Goal: Transaction & Acquisition: Subscribe to service/newsletter

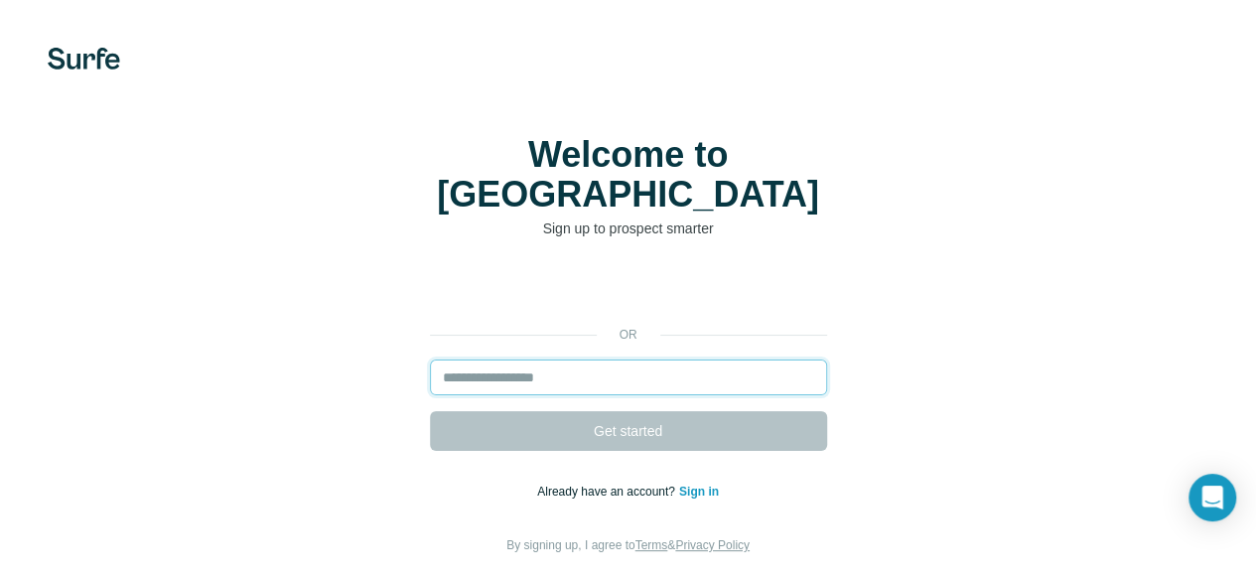
click at [430, 362] on input "email" at bounding box center [628, 377] width 397 height 36
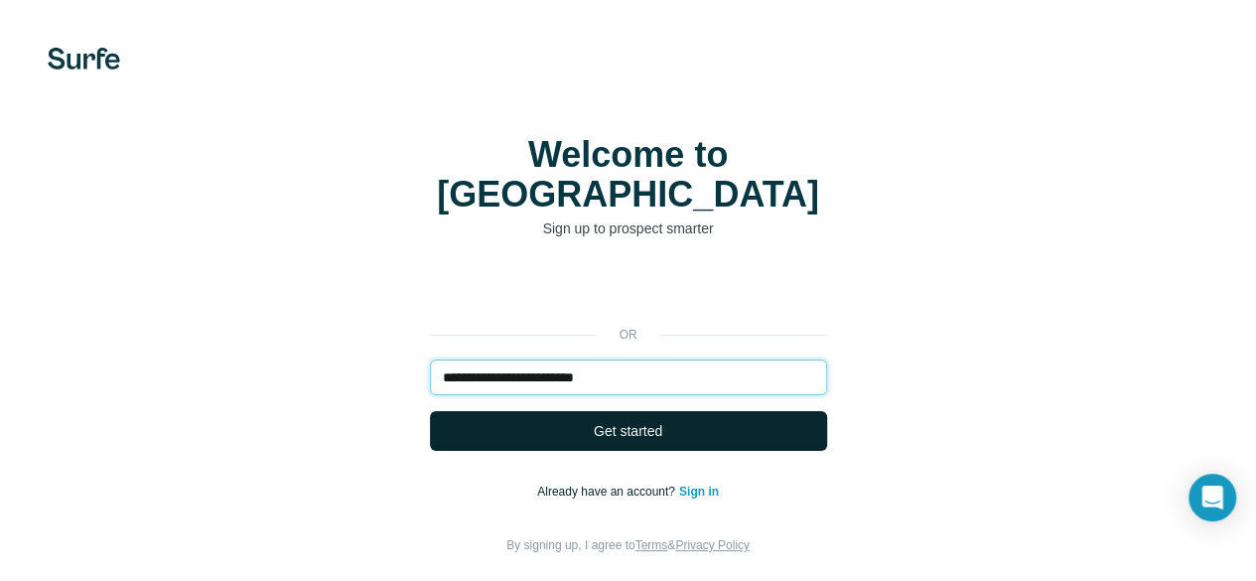
type input "**********"
click at [430, 413] on button "Get started" at bounding box center [628, 431] width 397 height 40
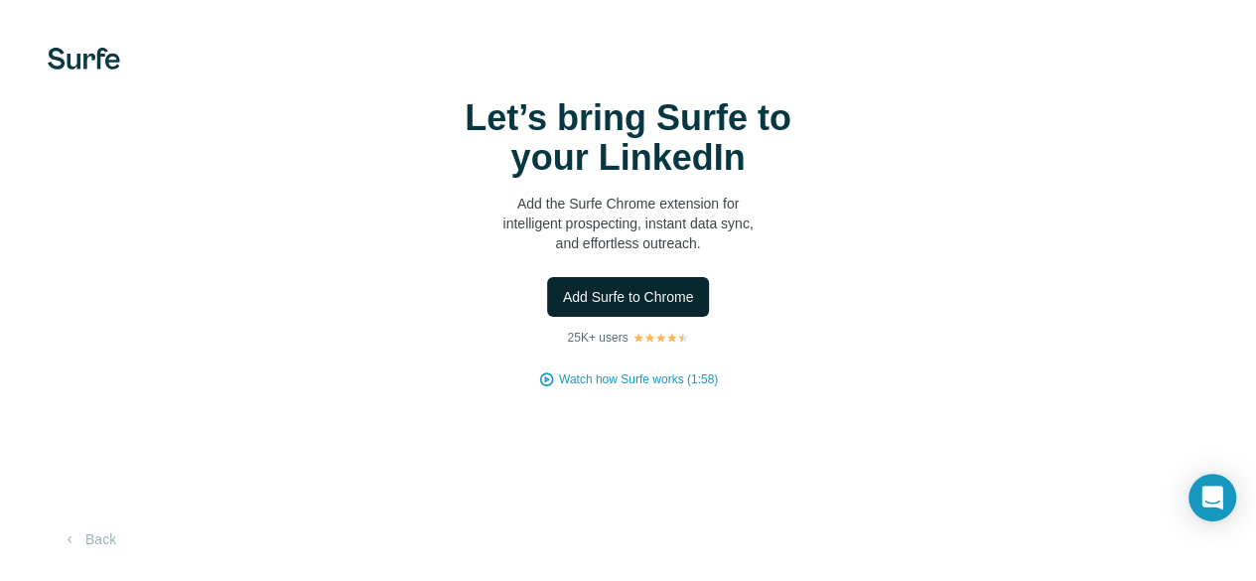
click at [563, 307] on span "Add Surfe to Chrome" at bounding box center [628, 297] width 131 height 20
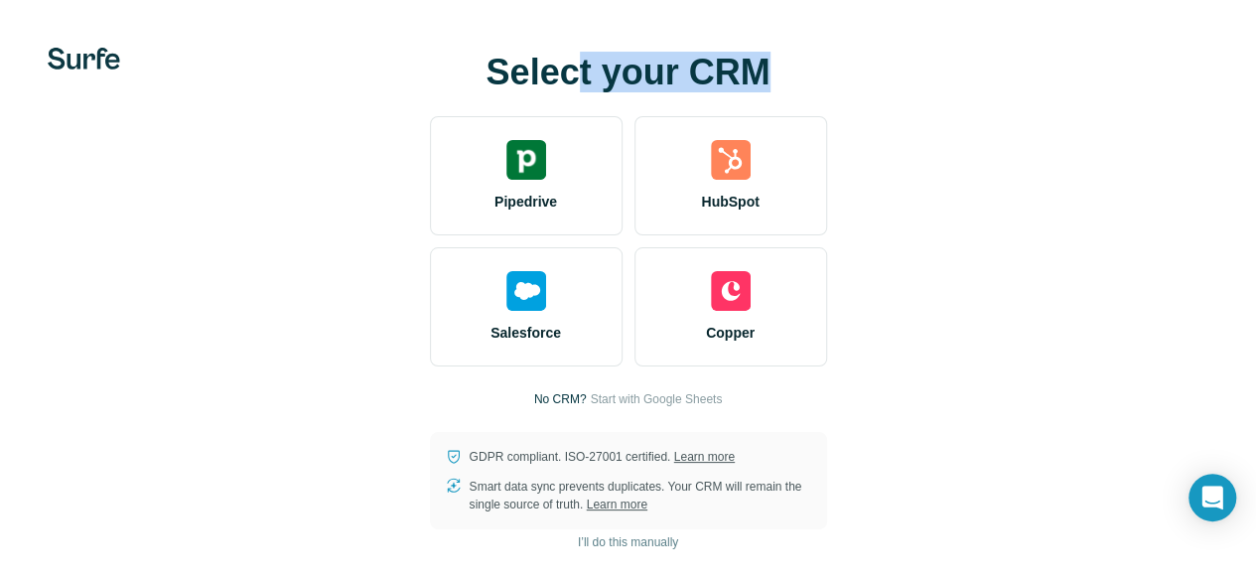
drag, startPoint x: 264, startPoint y: 119, endPoint x: 459, endPoint y: 96, distance: 195.9
click at [459, 96] on div "Select your CRM Pipedrive HubSpot Salesforce Copper No CRM? Start with Google S…" at bounding box center [628, 290] width 1256 height 581
click at [456, 92] on h1 "Select your CRM" at bounding box center [628, 73] width 397 height 40
